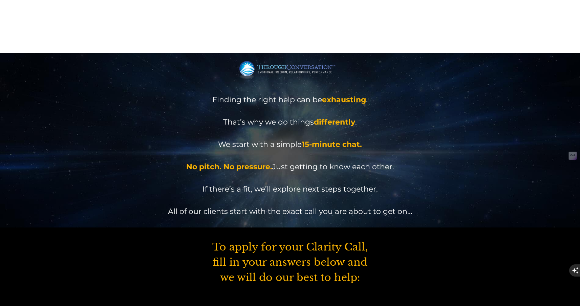
click at [301, 60] on img at bounding box center [291, 69] width 102 height 19
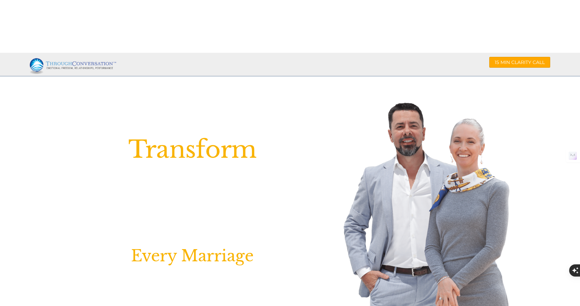
click at [209, 135] on span "Transform" at bounding box center [192, 149] width 128 height 29
click at [201, 135] on span "Transform" at bounding box center [192, 149] width 128 height 29
